Goal: Task Accomplishment & Management: Manage account settings

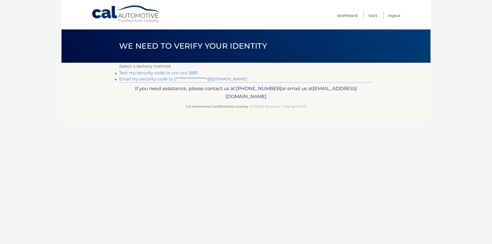
click at [172, 74] on link "Text my security code to xxx-xxx-3881" at bounding box center [158, 72] width 79 height 5
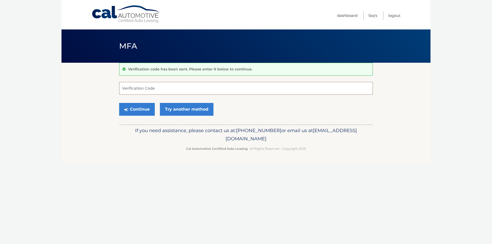
click at [147, 88] on input "Verification Code" at bounding box center [246, 88] width 254 height 13
type input "706059"
click at [143, 110] on button "Continue" at bounding box center [137, 109] width 36 height 13
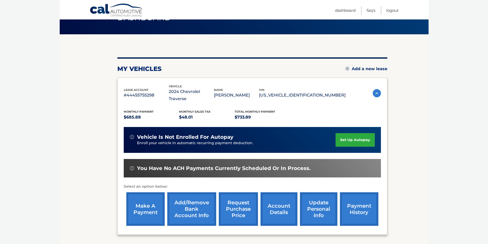
scroll to position [66, 0]
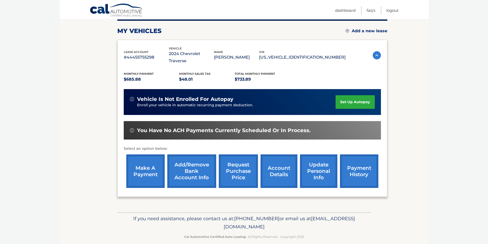
click at [139, 167] on link "make a payment" at bounding box center [145, 172] width 38 height 34
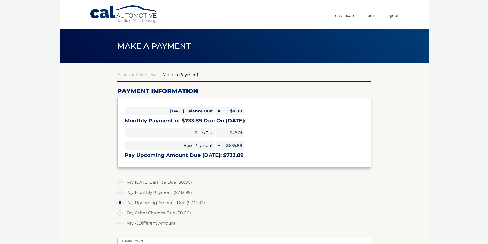
select select "YTliN2EzNzgtNTVmOC00MWY5LThiYzktNTk0N2E4NDEzYmRl"
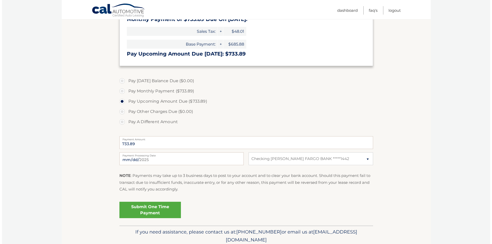
scroll to position [103, 0]
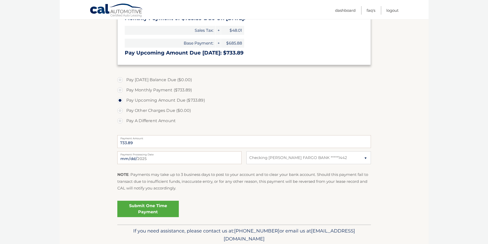
click at [151, 207] on link "Submit One Time Payment" at bounding box center [148, 209] width 62 height 16
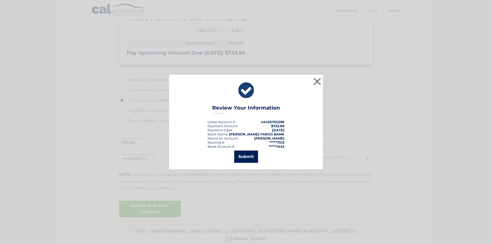
click at [241, 158] on button "Submit" at bounding box center [246, 157] width 24 height 12
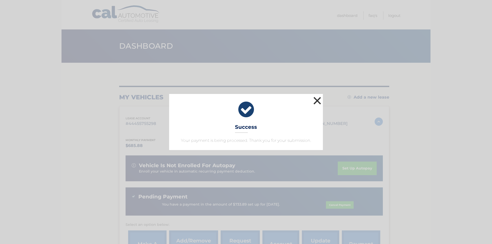
click at [316, 100] on button "×" at bounding box center [317, 101] width 10 height 10
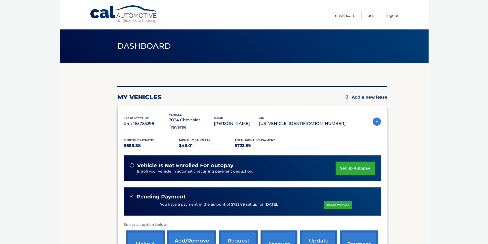
click at [150, 46] on span "Dashboard" at bounding box center [144, 45] width 54 height 9
click at [391, 16] on link "Logout" at bounding box center [393, 15] width 12 height 8
